Goal: Task Accomplishment & Management: Manage account settings

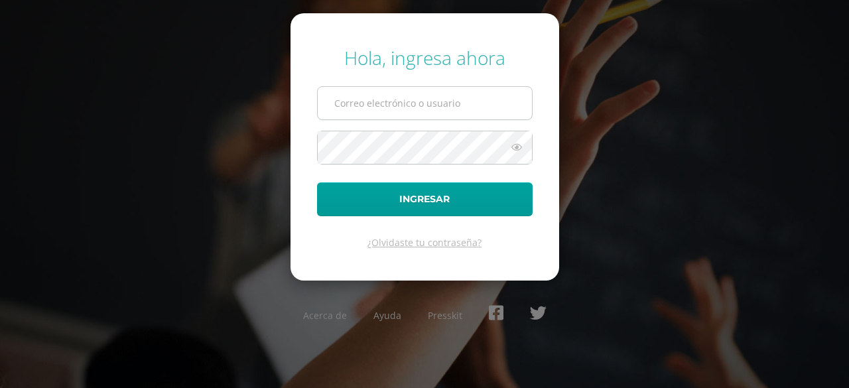
click at [423, 105] on input "text" at bounding box center [425, 103] width 214 height 32
type input "[EMAIL_ADDRESS][DOMAIN_NAME]"
click at [515, 148] on icon at bounding box center [516, 147] width 17 height 16
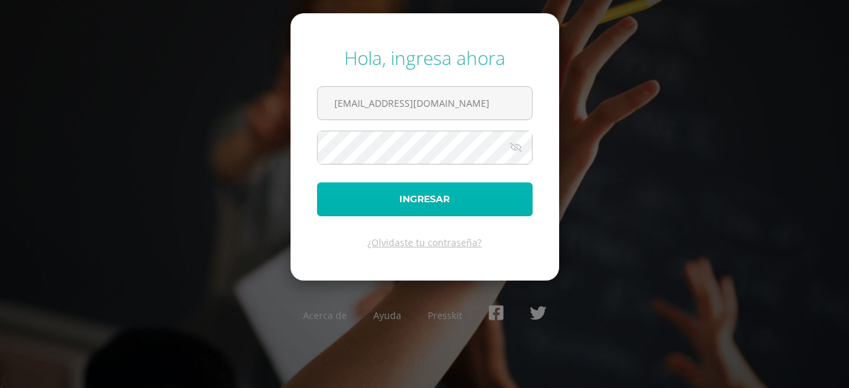
click at [491, 188] on button "Ingresar" at bounding box center [425, 199] width 216 height 34
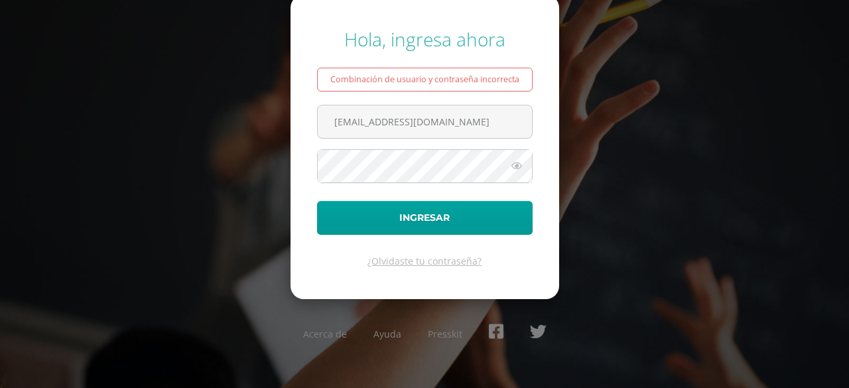
click at [518, 167] on icon at bounding box center [516, 166] width 17 height 16
click at [517, 163] on icon at bounding box center [516, 166] width 19 height 16
click at [520, 163] on icon at bounding box center [516, 166] width 17 height 16
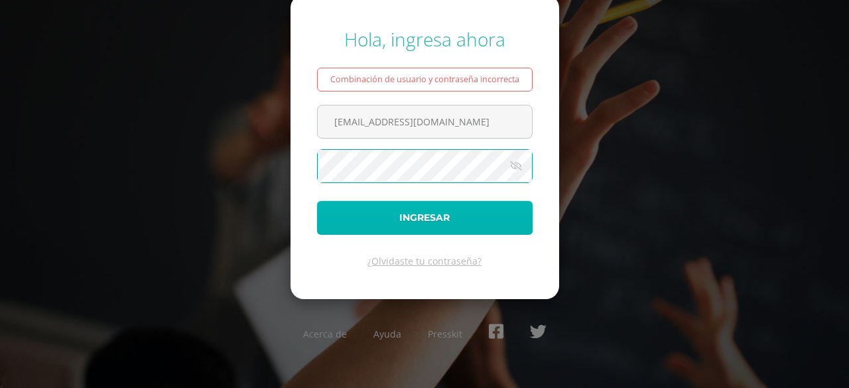
click at [470, 221] on button "Ingresar" at bounding box center [425, 218] width 216 height 34
